Goal: Transaction & Acquisition: Book appointment/travel/reservation

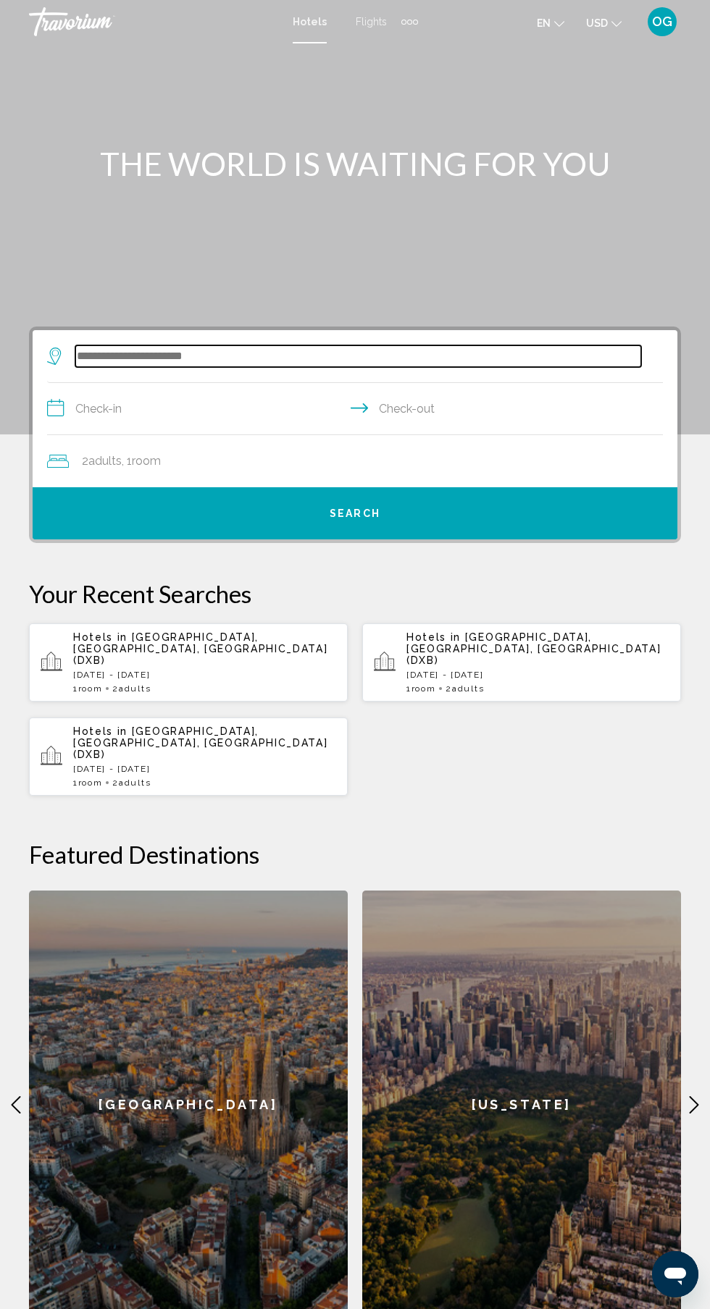
click at [221, 358] on input "Search widget" at bounding box center [358, 356] width 566 height 22
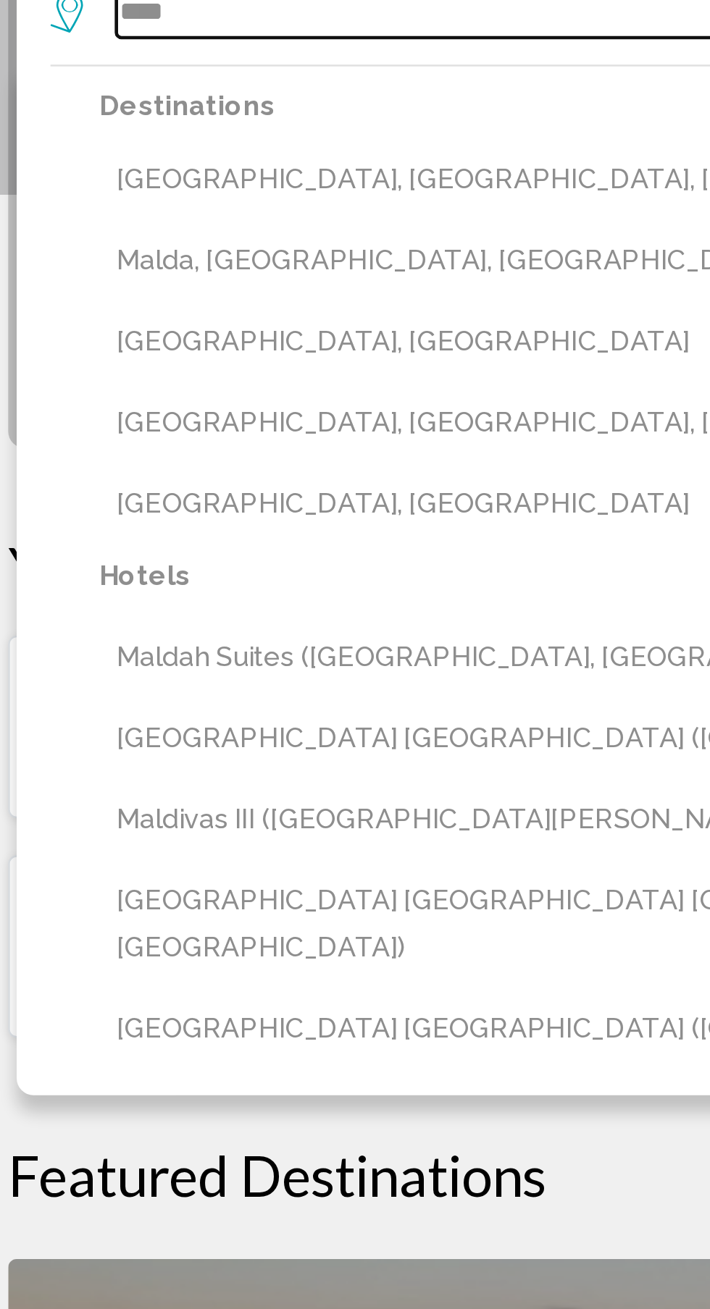
scroll to position [207, 0]
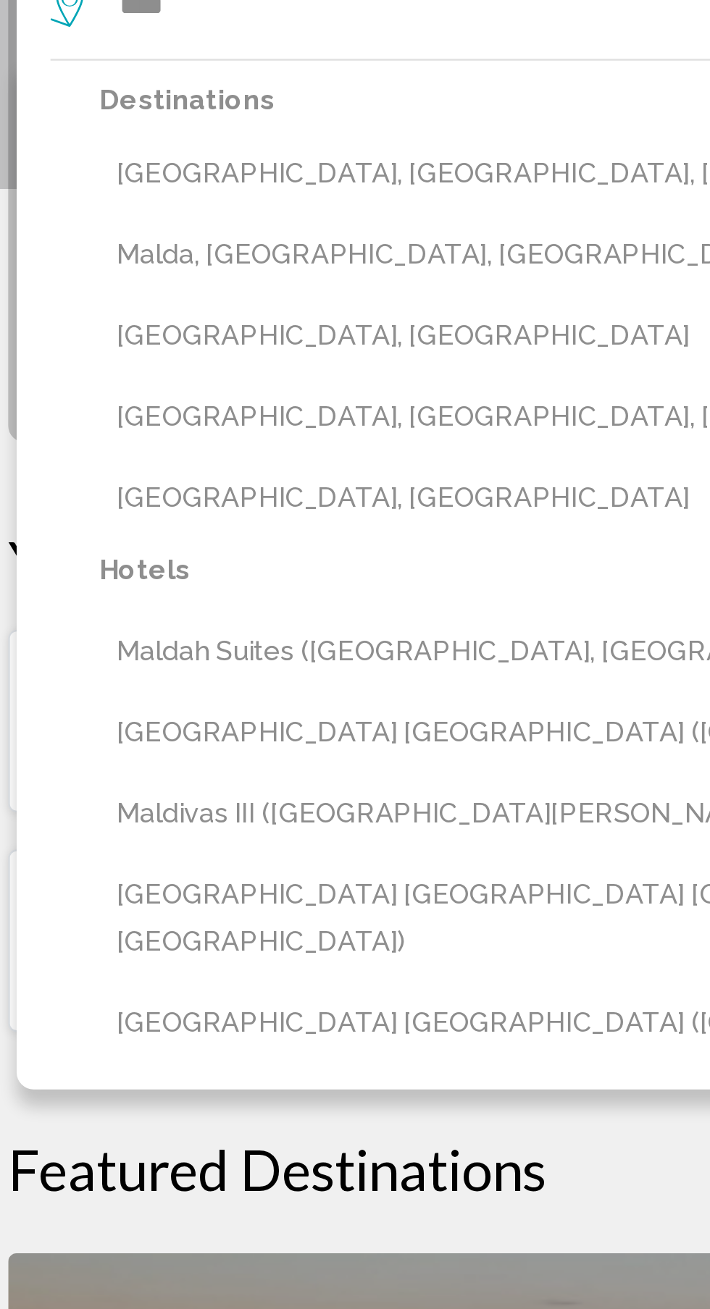
click at [173, 364] on button "[GEOGRAPHIC_DATA], [GEOGRAPHIC_DATA]" at bounding box center [365, 360] width 595 height 28
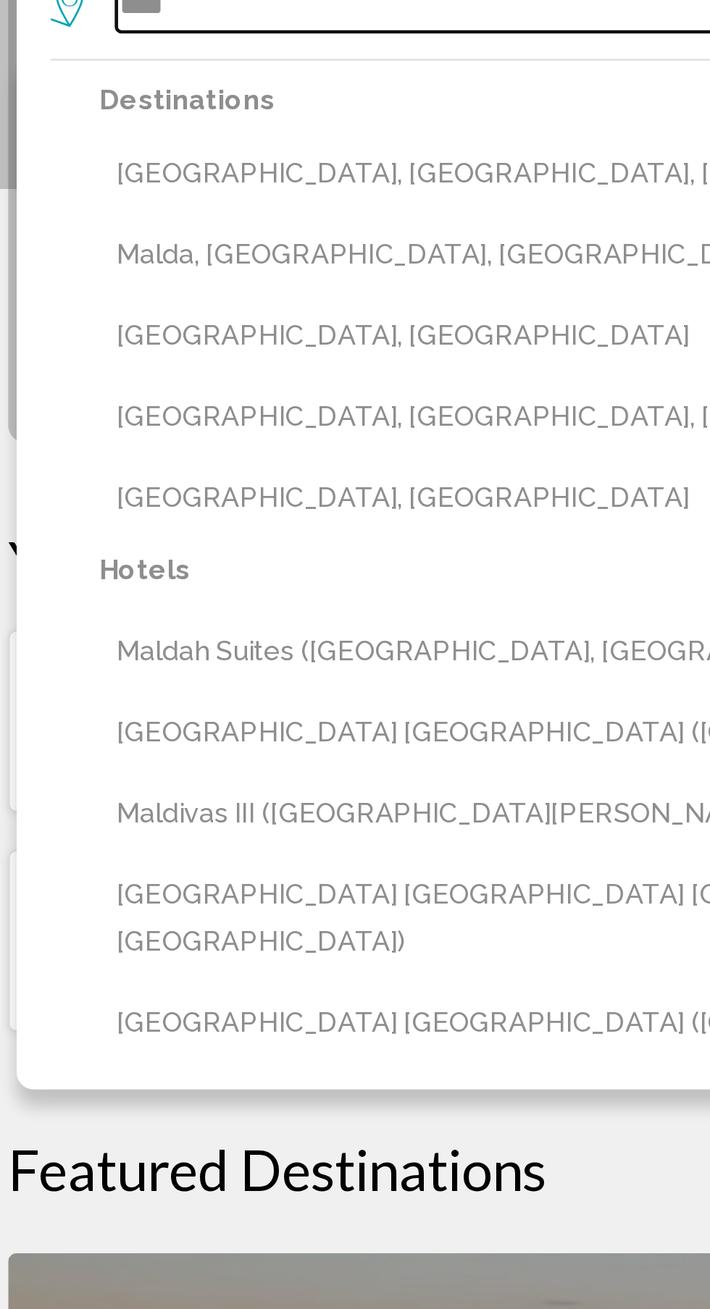
type input "**********"
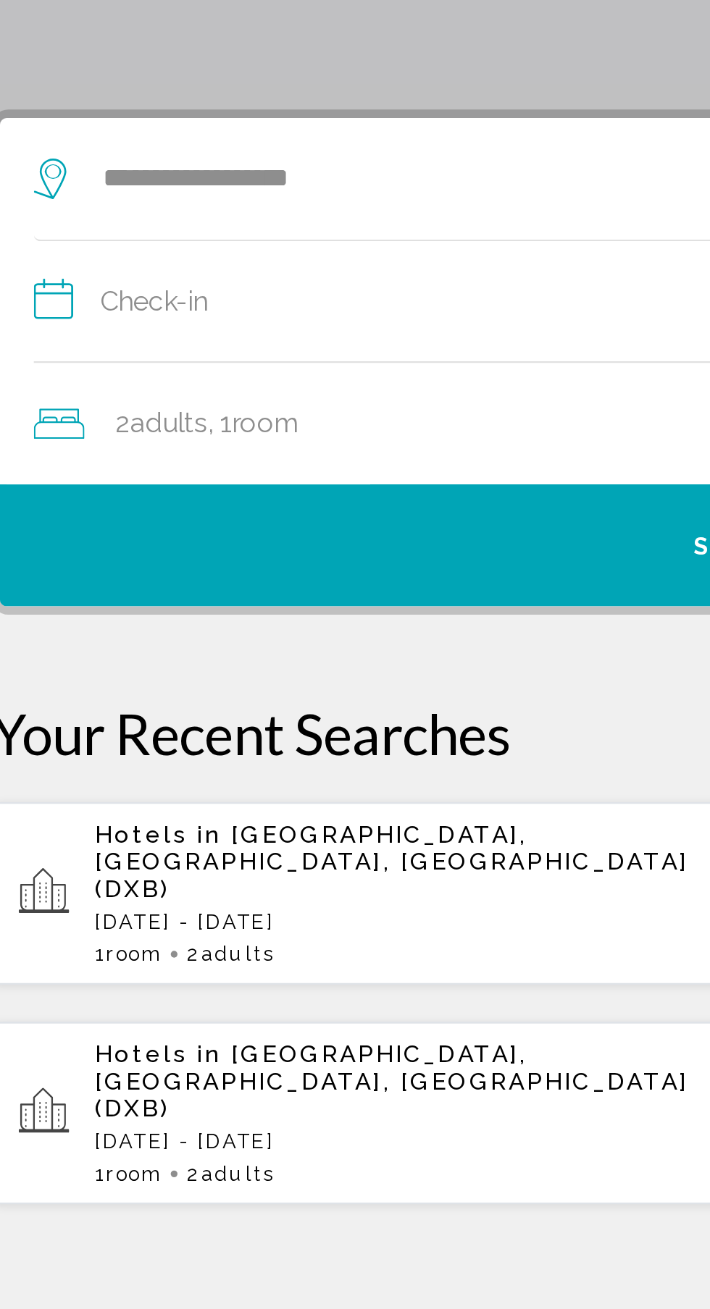
click at [194, 205] on input "**********" at bounding box center [357, 204] width 621 height 56
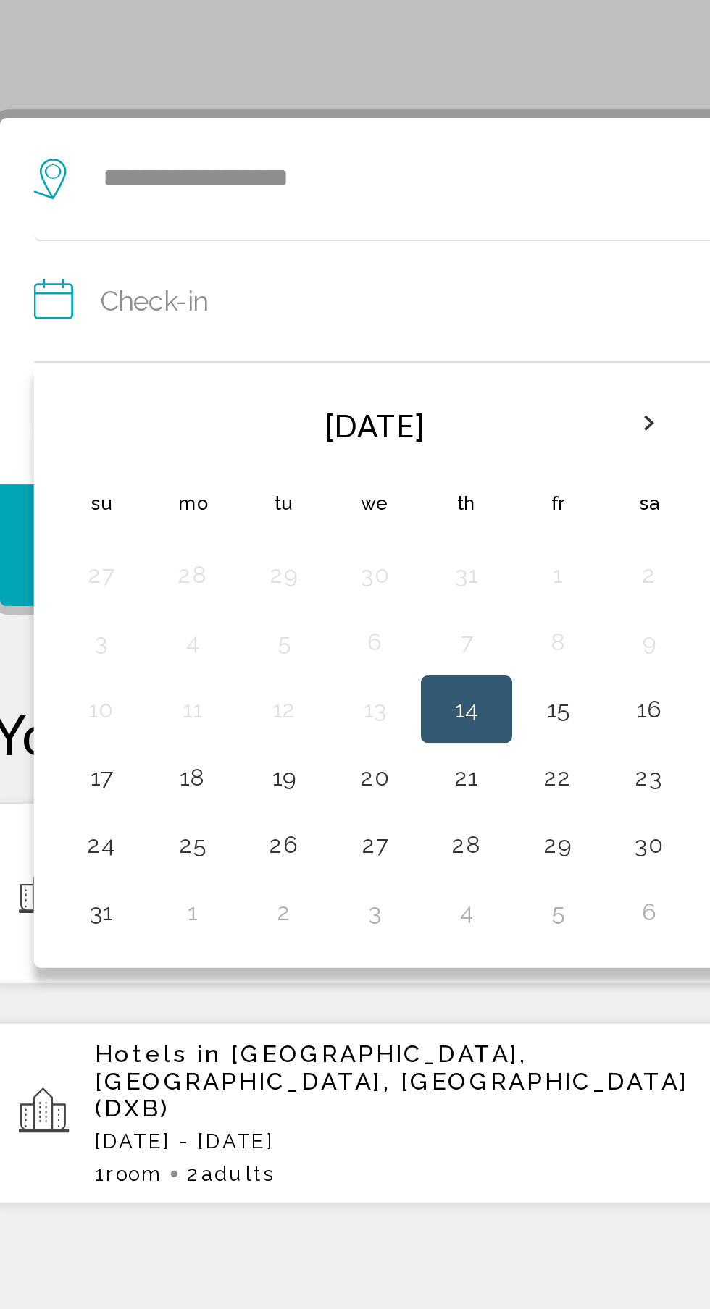
click at [311, 258] on th "Next month" at bounding box center [310, 254] width 39 height 32
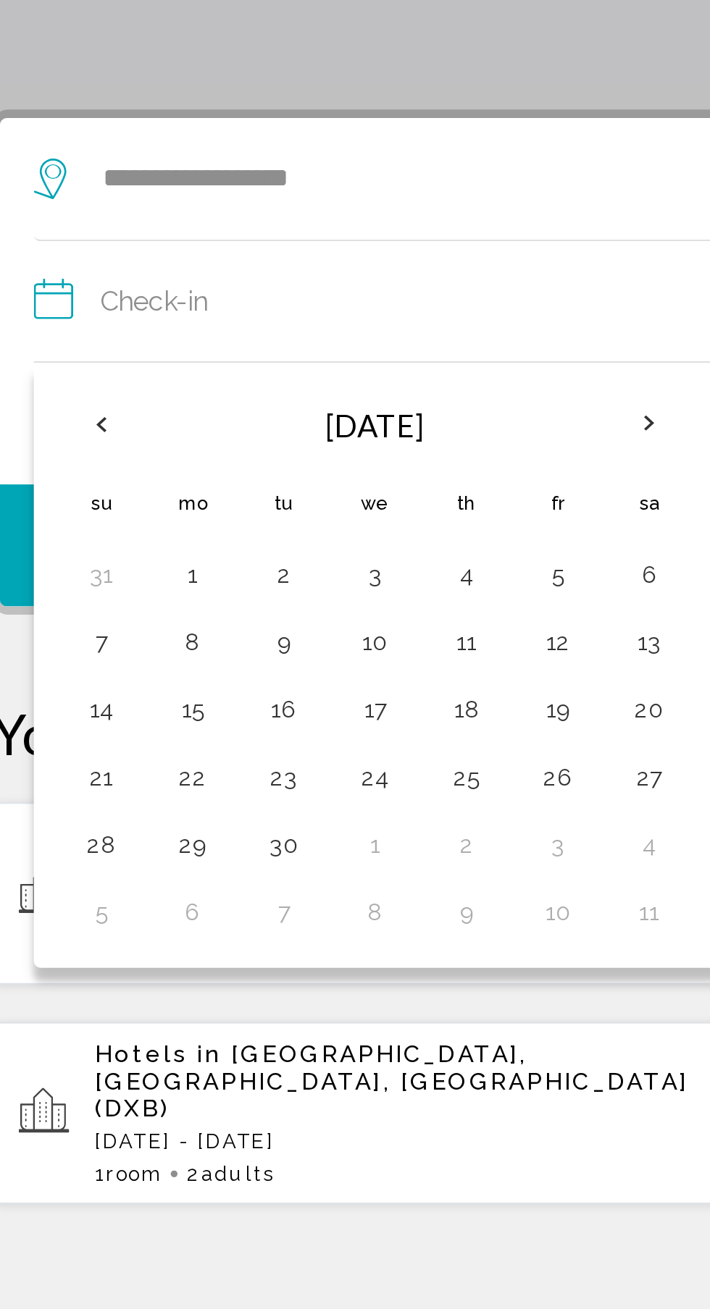
click at [118, 404] on button "22" at bounding box center [115, 405] width 23 height 20
click at [77, 429] on button "28" at bounding box center [75, 434] width 23 height 20
type input "**********"
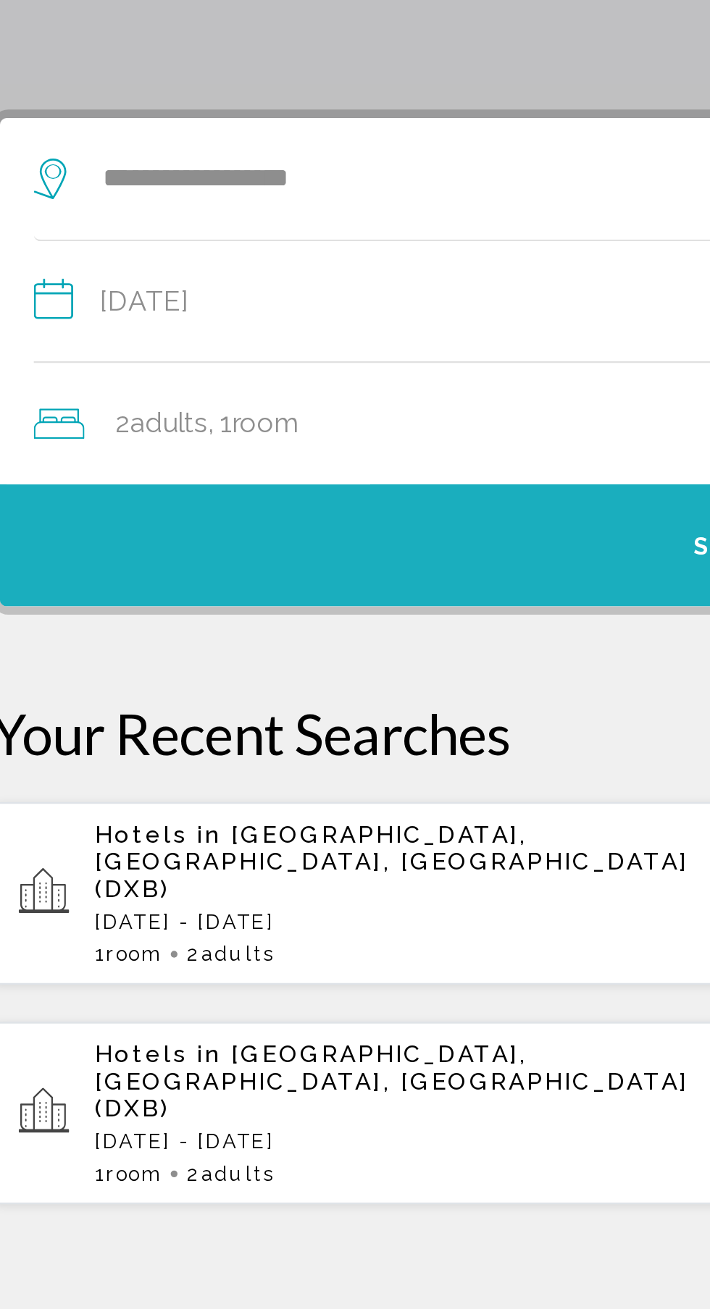
click at [241, 319] on button "Search" at bounding box center [355, 306] width 645 height 52
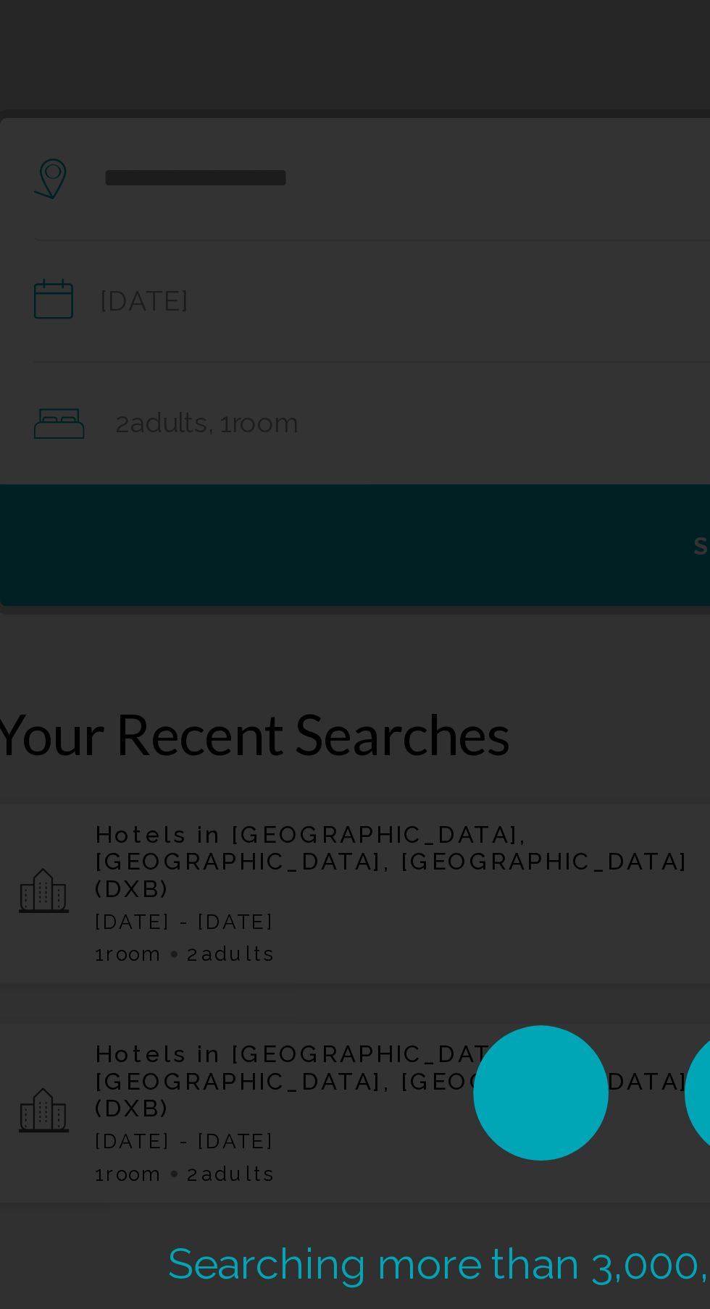
scroll to position [171, 0]
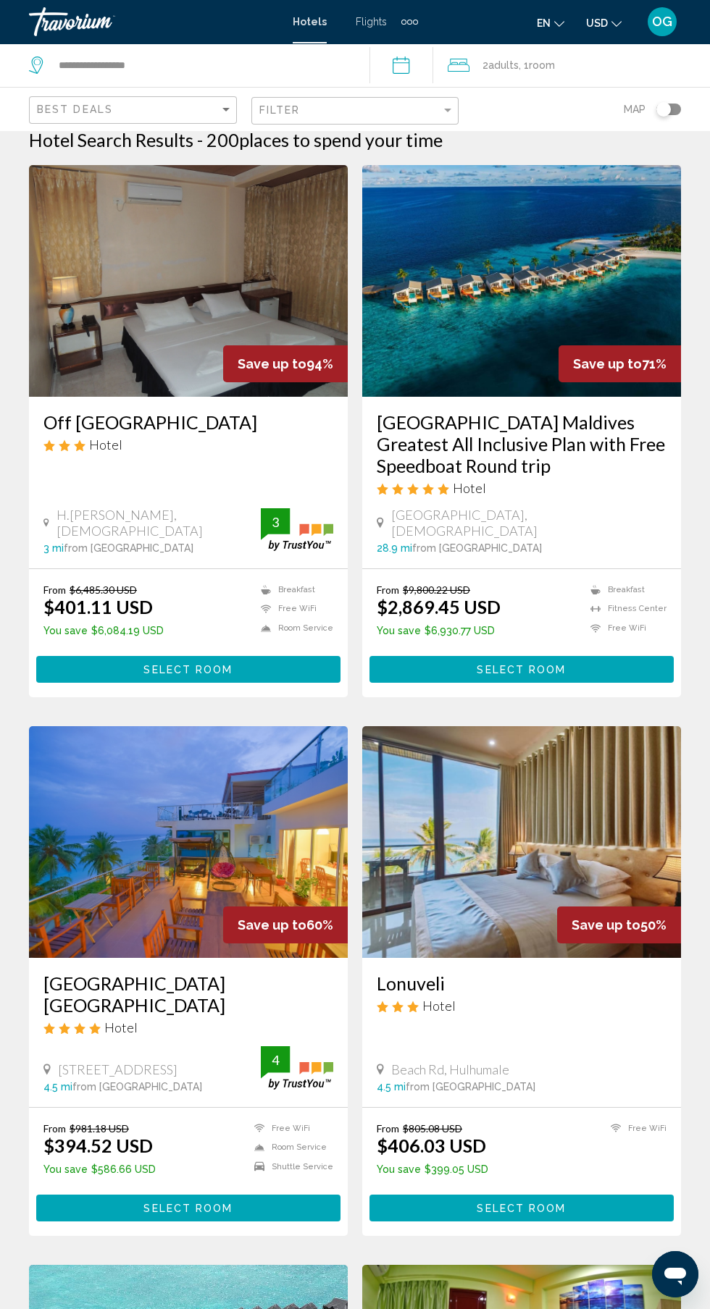
scroll to position [15, 0]
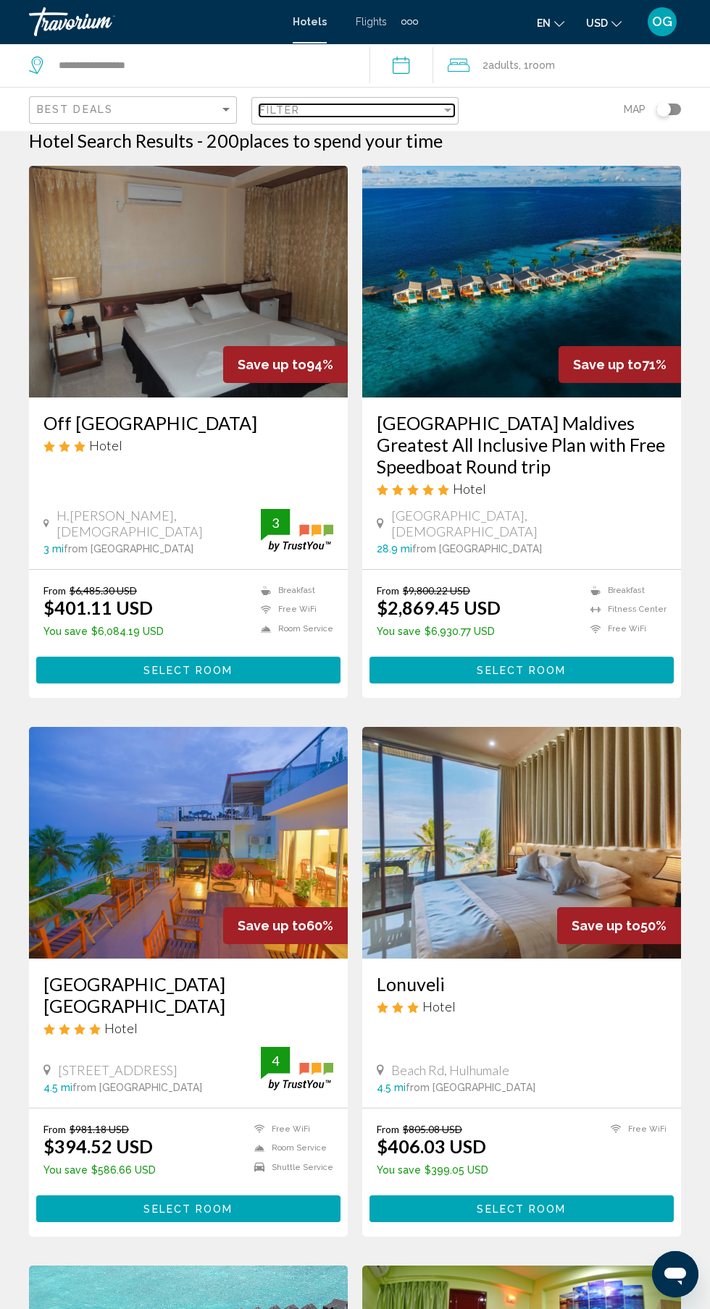
click at [416, 112] on div "Filter" at bounding box center [350, 110] width 182 height 12
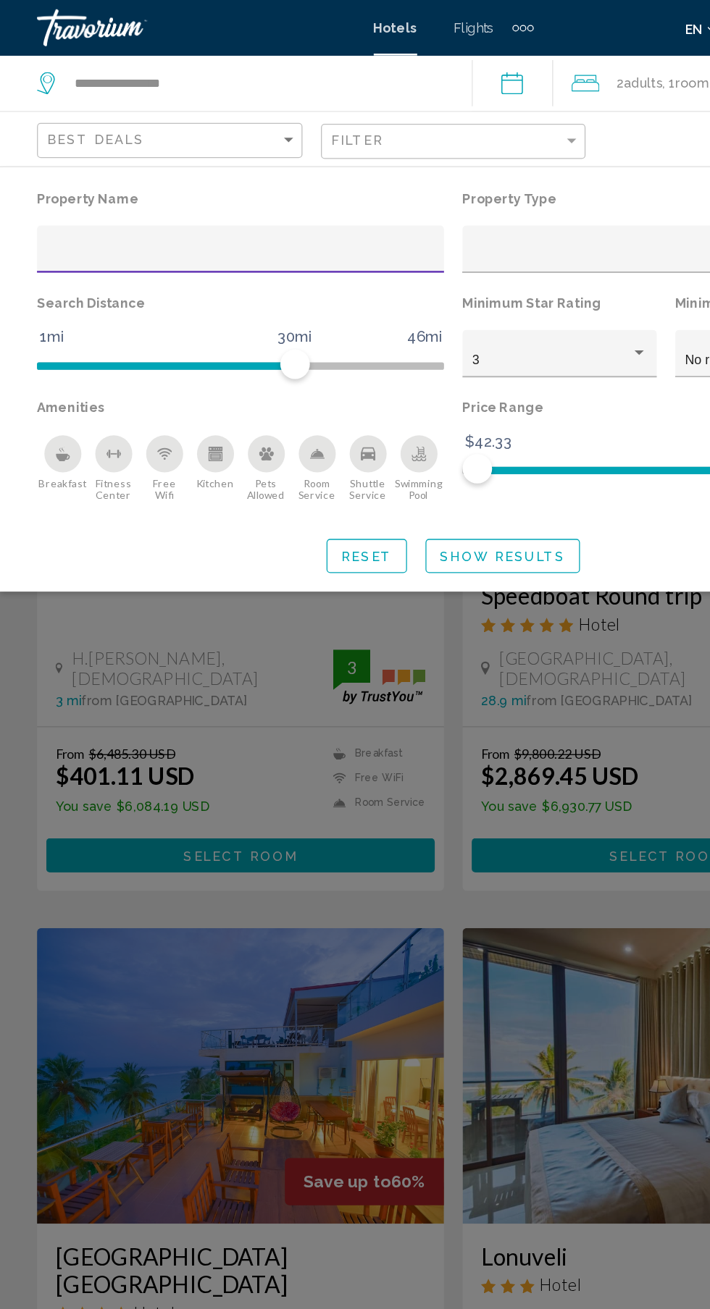
scroll to position [14, 0]
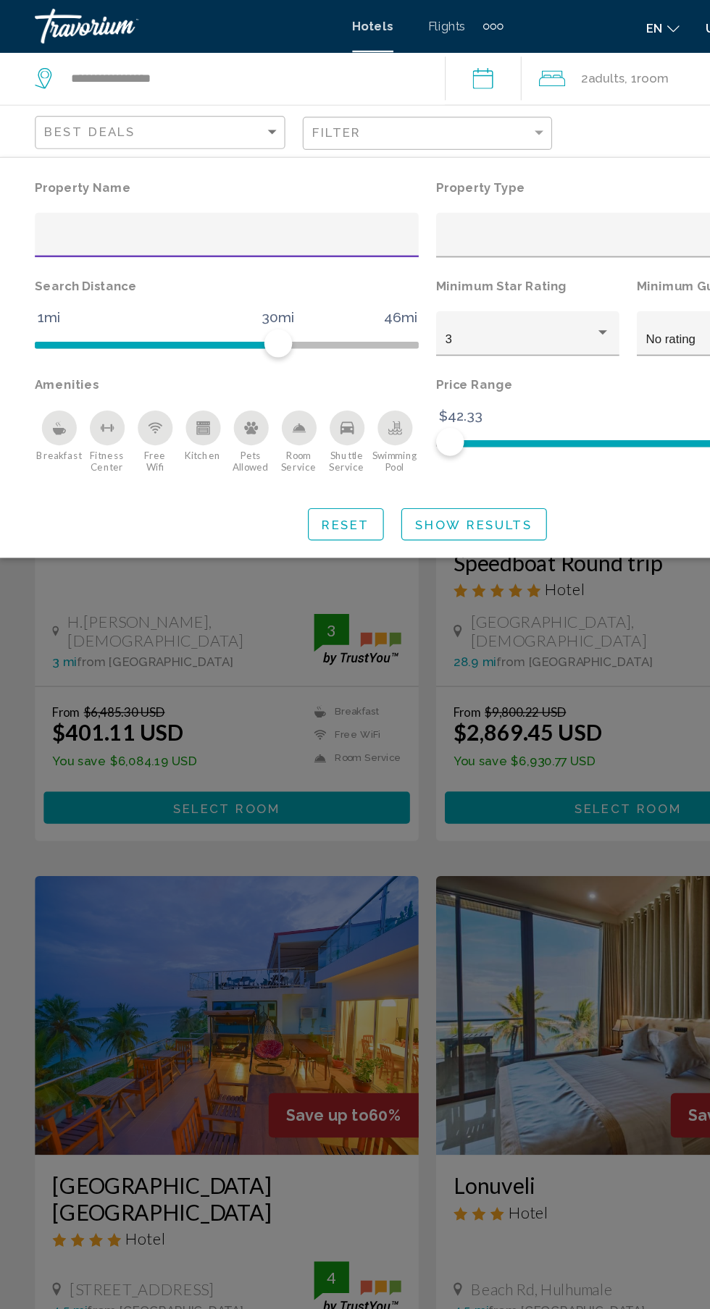
click at [49, 358] on icon "Breakfast" at bounding box center [48, 359] width 11 height 6
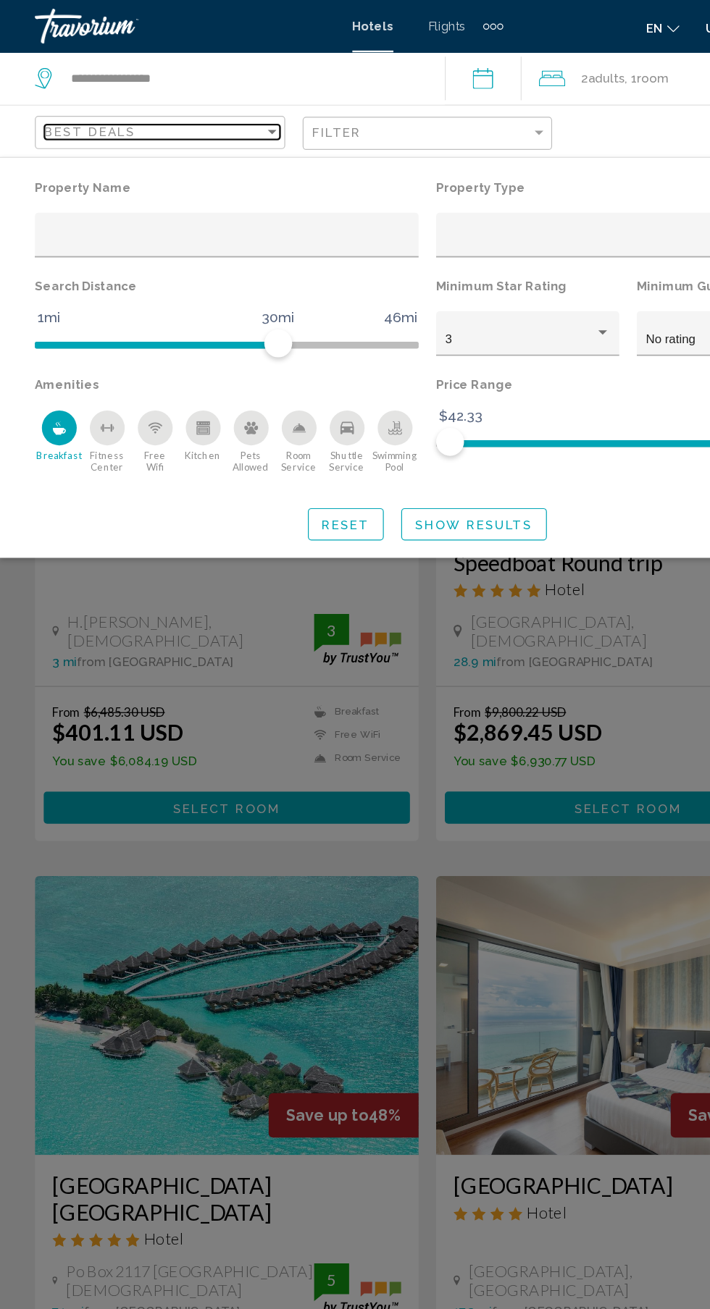
click at [197, 112] on div "Best Deals" at bounding box center [128, 110] width 182 height 12
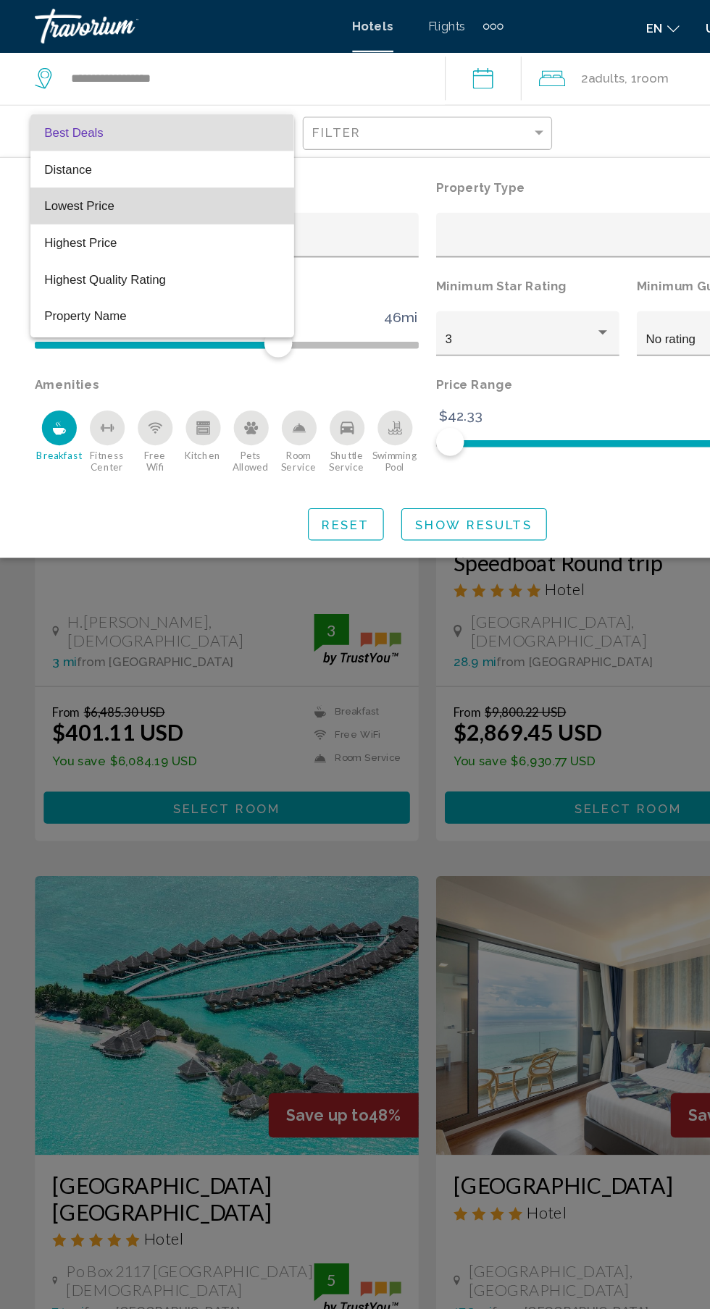
click at [193, 169] on span "Lowest Price" at bounding box center [135, 171] width 196 height 30
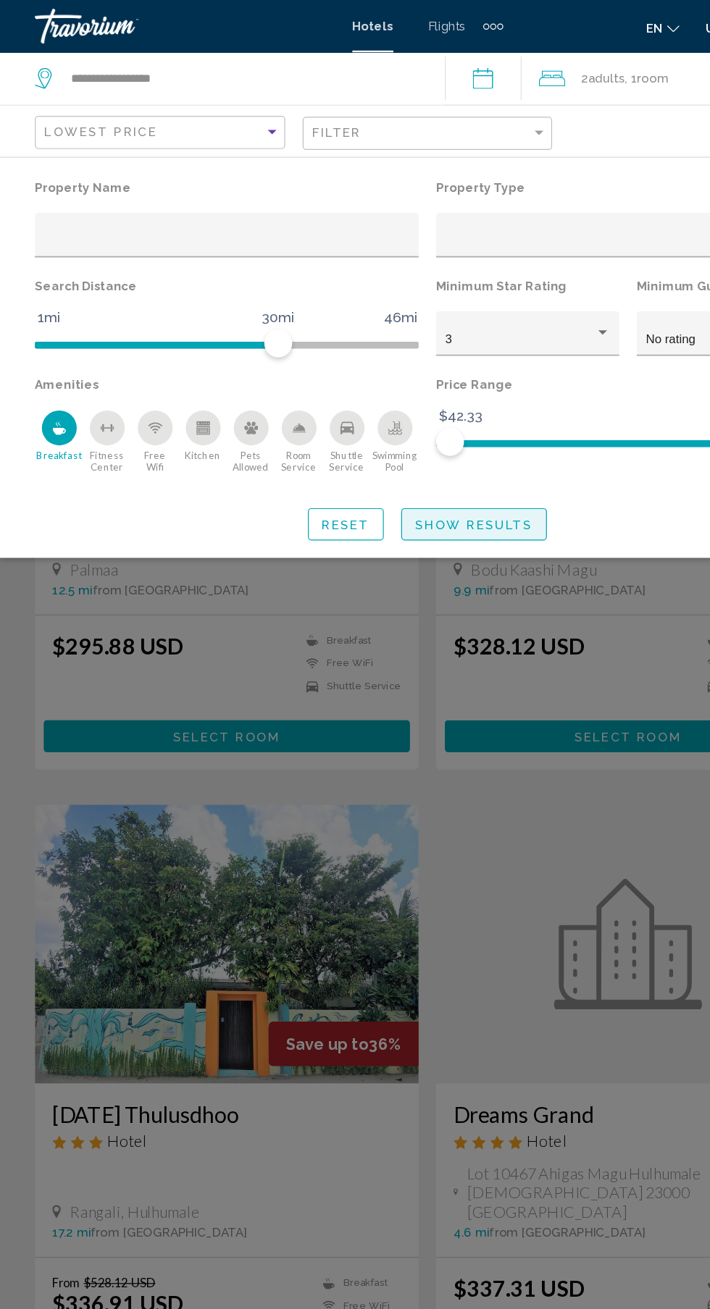
click at [429, 437] on span "Show Results" at bounding box center [394, 436] width 98 height 12
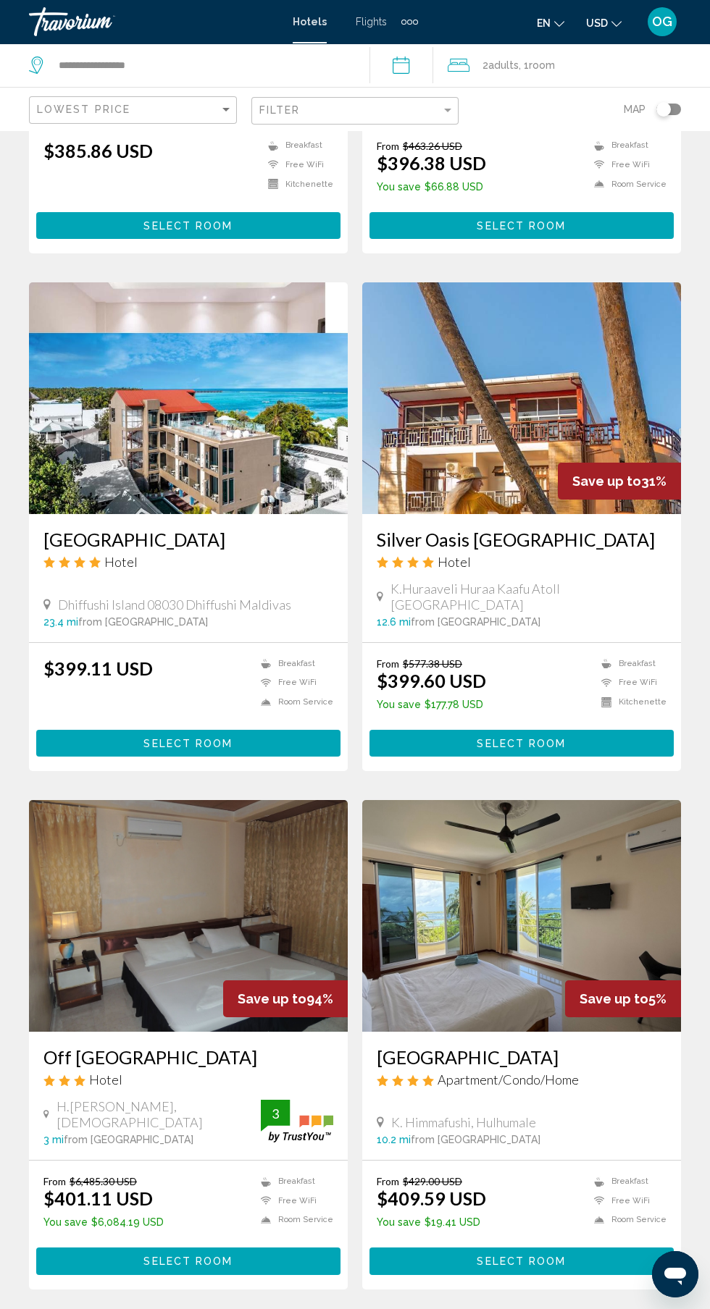
scroll to position [1975, 0]
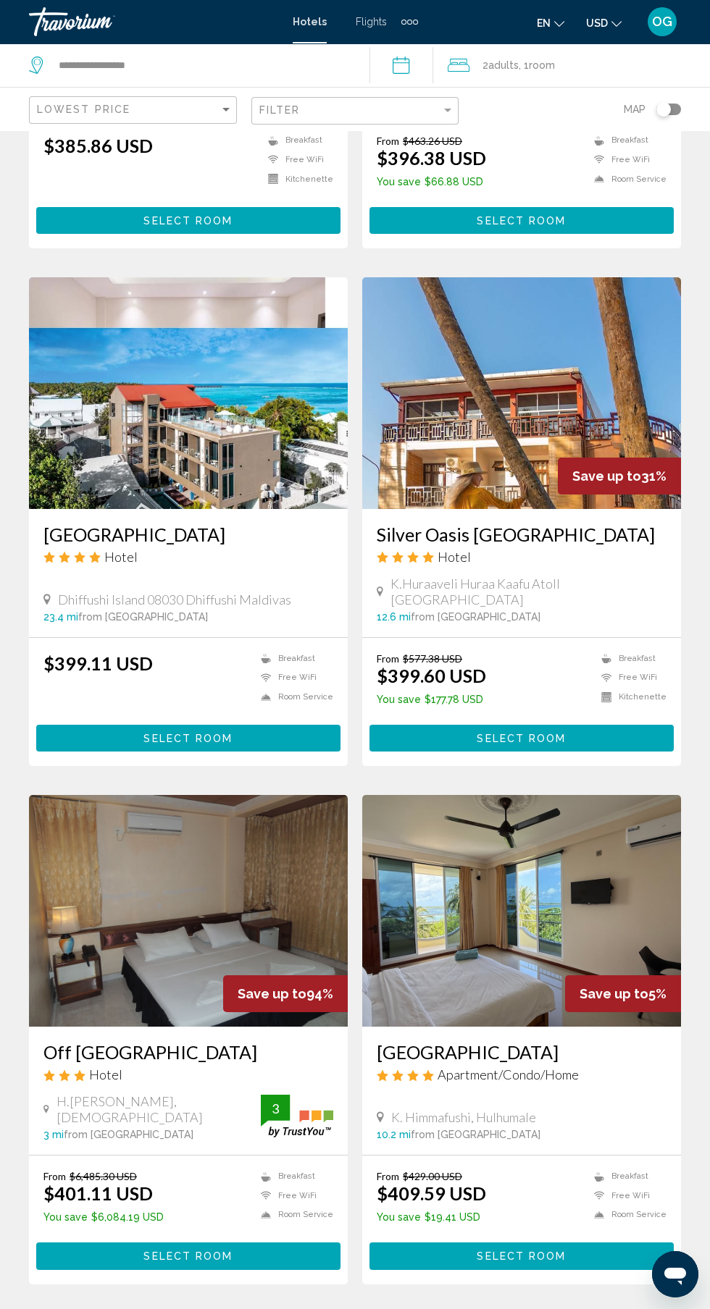
click at [253, 1309] on span "2" at bounding box center [253, 1328] width 7 height 16
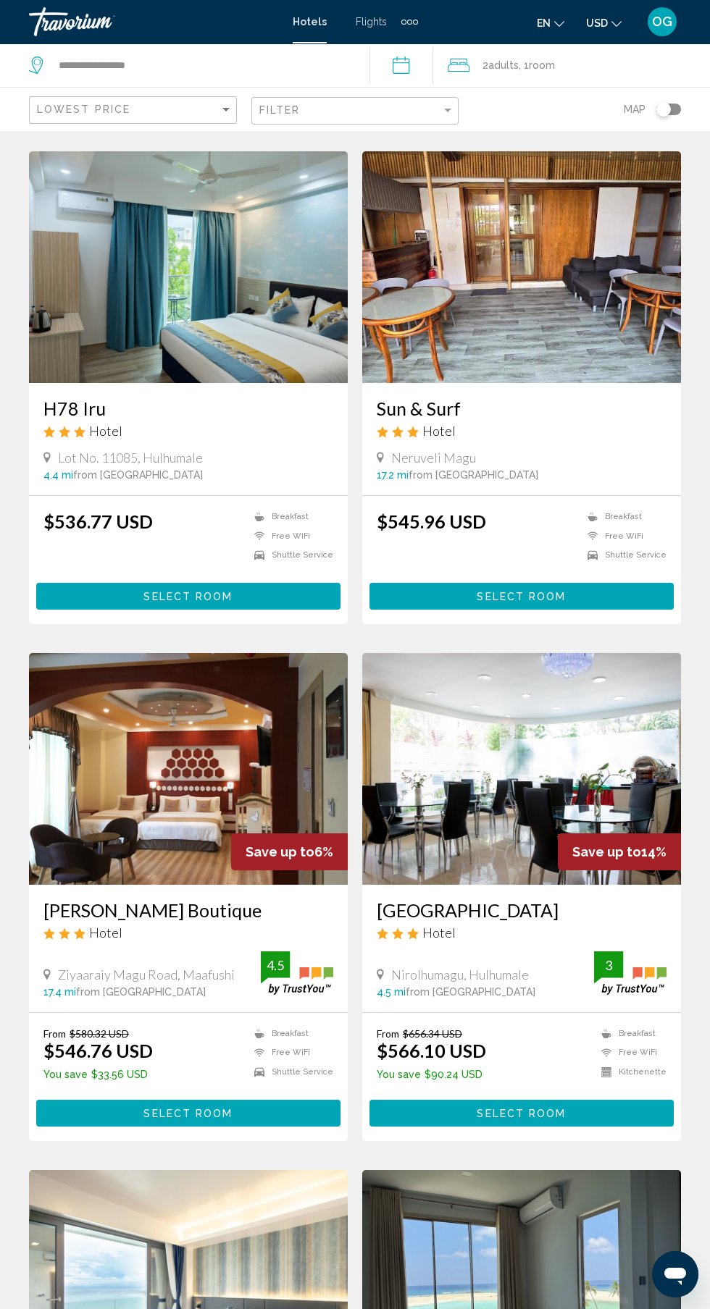
scroll to position [1678, 0]
